Goal: Task Accomplishment & Management: Use online tool/utility

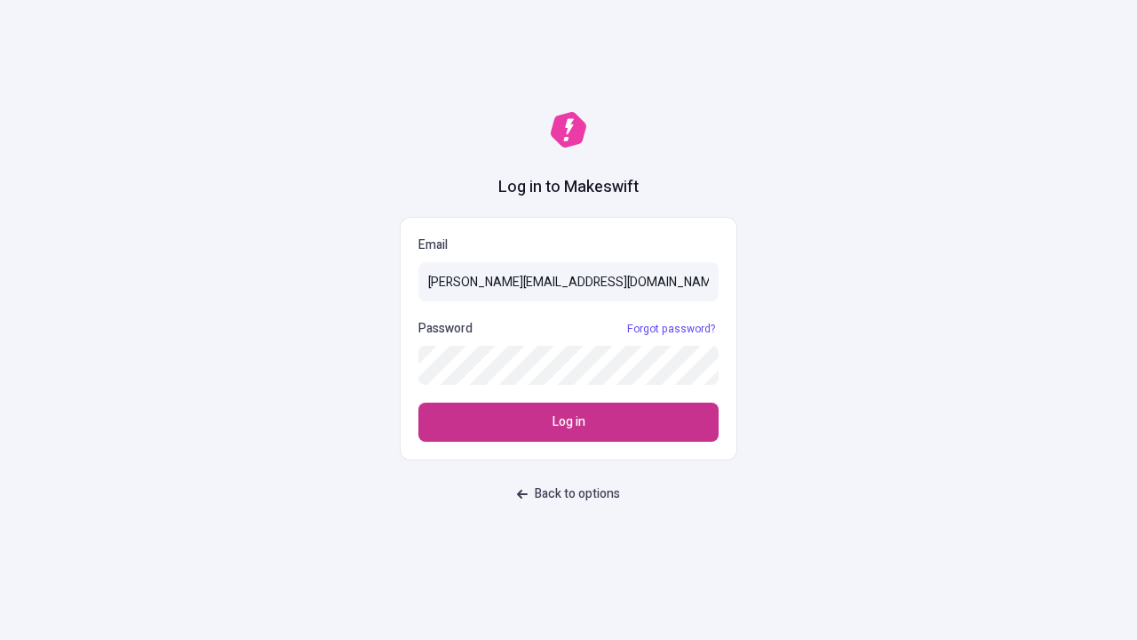
click at [569, 422] on span "Log in" at bounding box center [569, 422] width 33 height 20
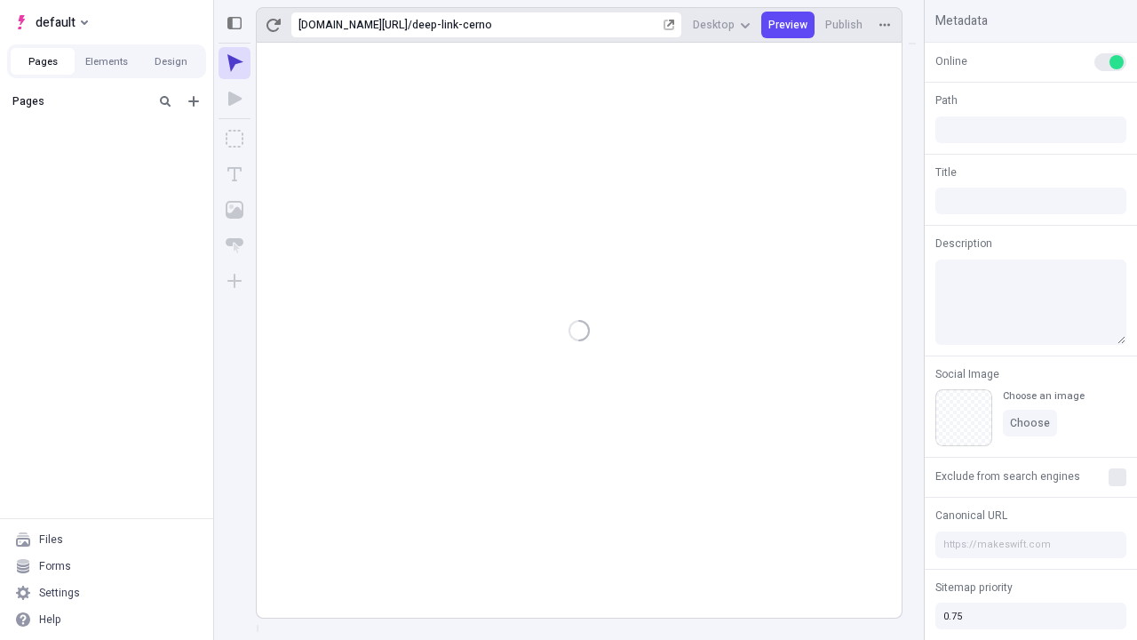
type input "/deep-link-cerno"
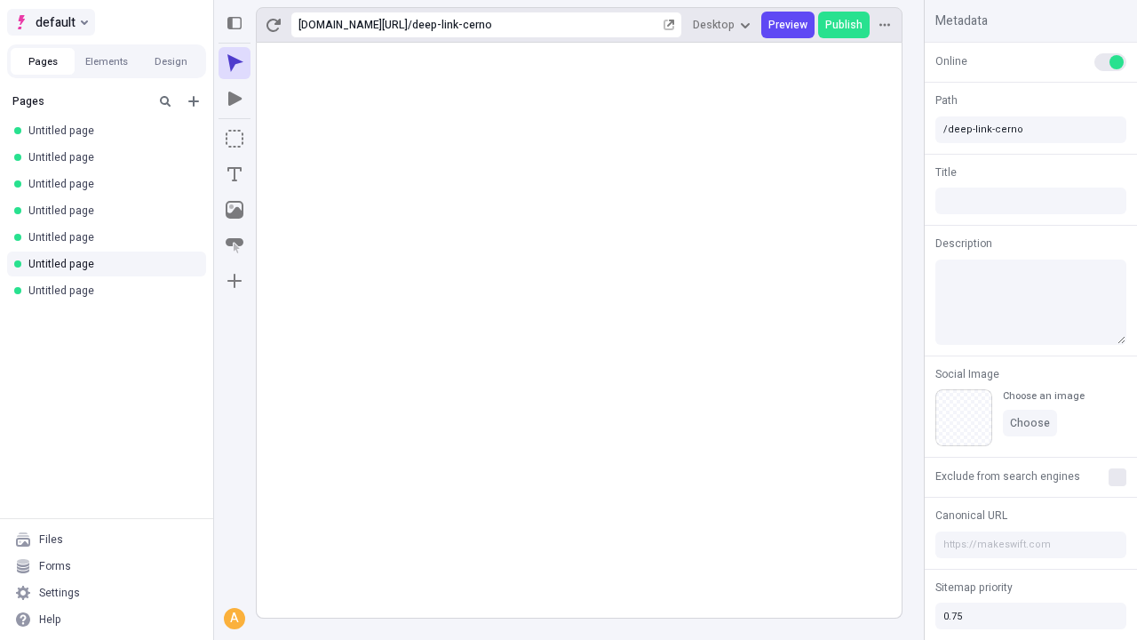
click at [50, 22] on span "default" at bounding box center [56, 22] width 40 height 21
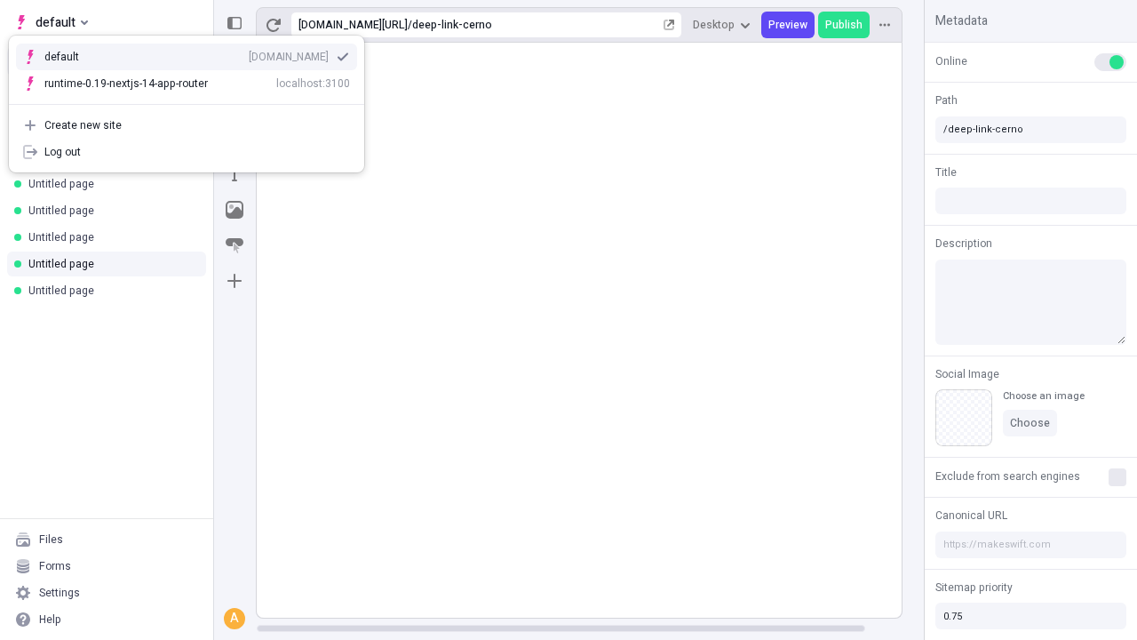
click at [249, 53] on div "[DOMAIN_NAME]" at bounding box center [289, 57] width 80 height 14
click at [194, 101] on icon "Add new" at bounding box center [193, 101] width 11 height 11
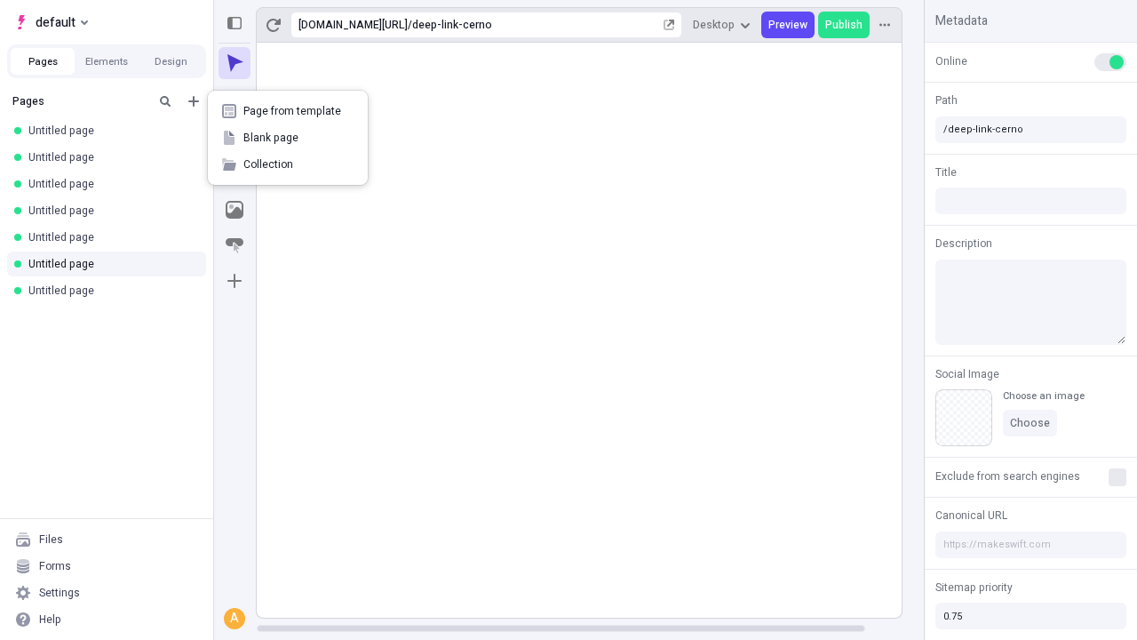
click at [288, 138] on span "Blank page" at bounding box center [298, 138] width 110 height 14
click at [235, 139] on icon "Box" at bounding box center [235, 139] width 18 height 18
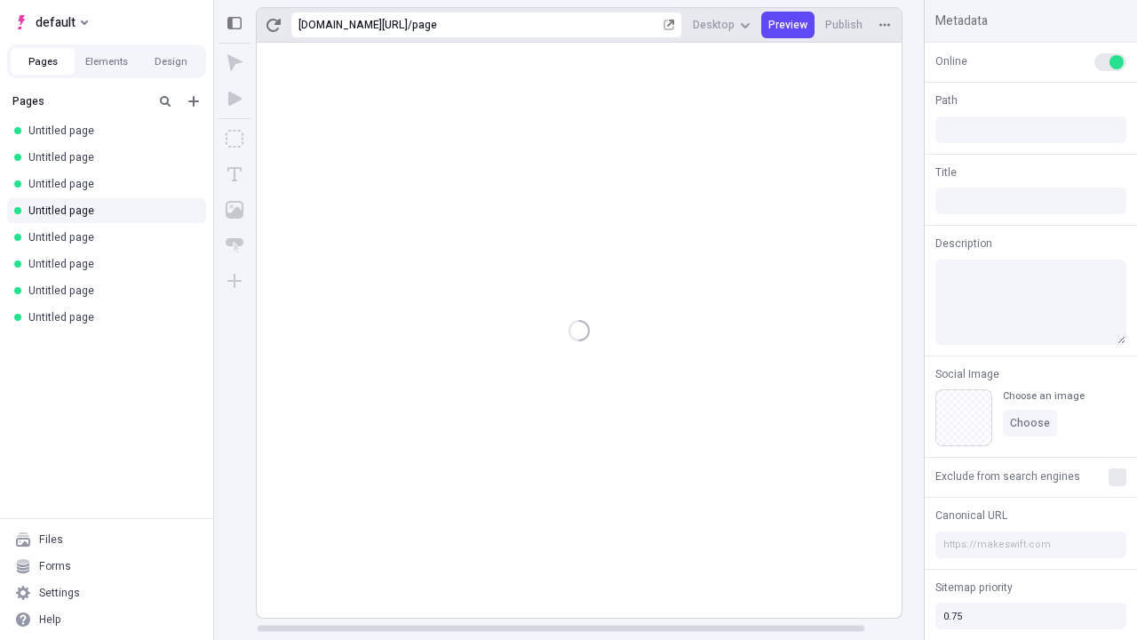
type input "/page"
click at [597, 78] on rect at bounding box center [598, 330] width 683 height 575
